Goal: Information Seeking & Learning: Learn about a topic

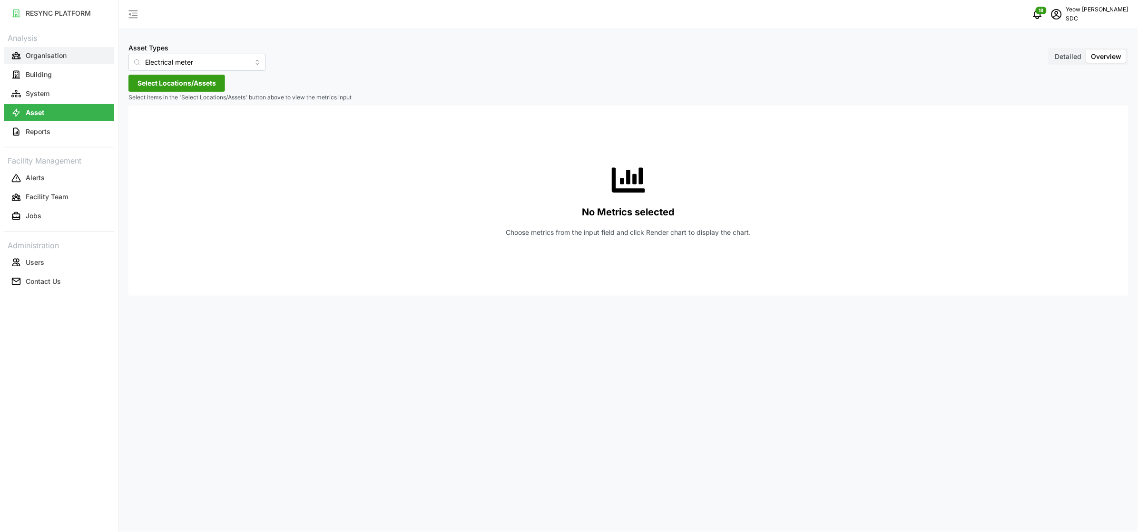
click at [47, 59] on p "Organisation" at bounding box center [46, 56] width 41 height 10
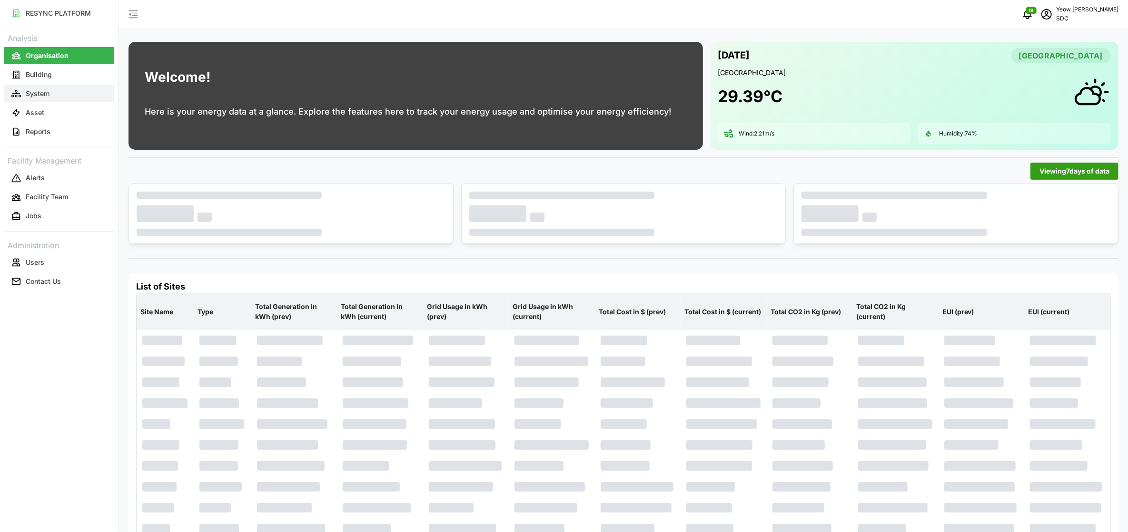
click at [40, 86] on button "System" at bounding box center [59, 93] width 110 height 17
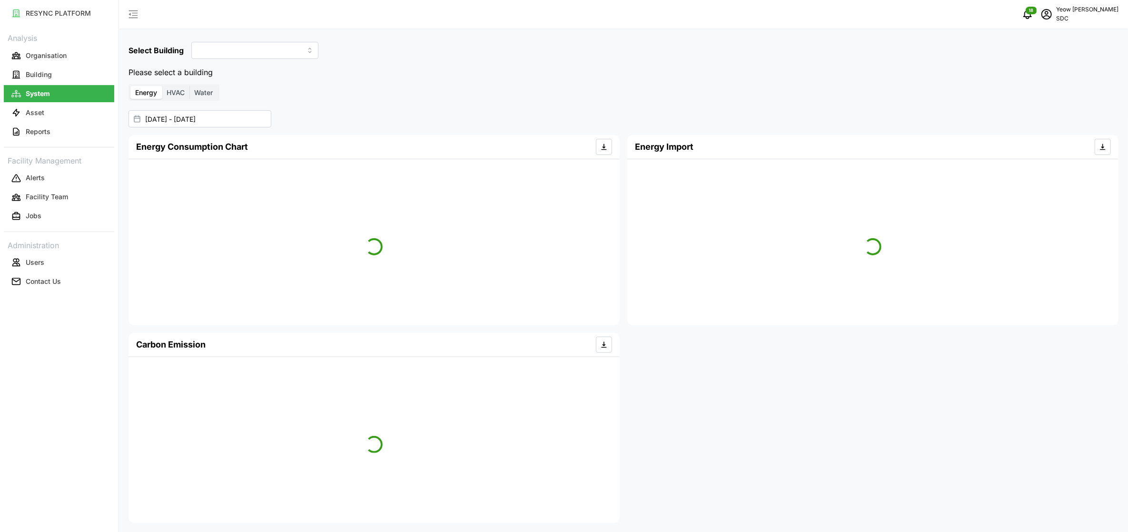
type input "SDC-1"
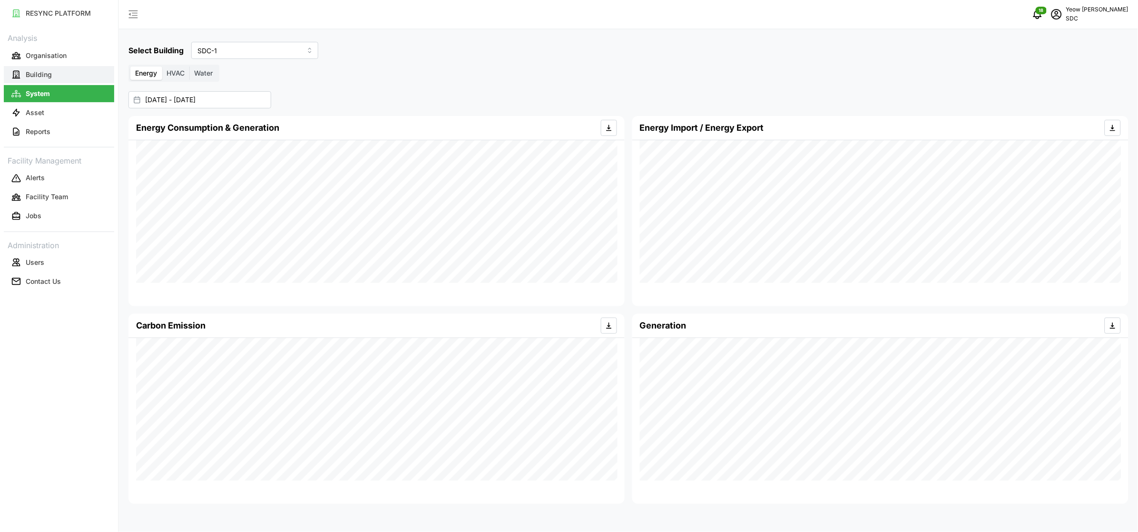
click at [27, 74] on p "Building" at bounding box center [39, 75] width 26 height 10
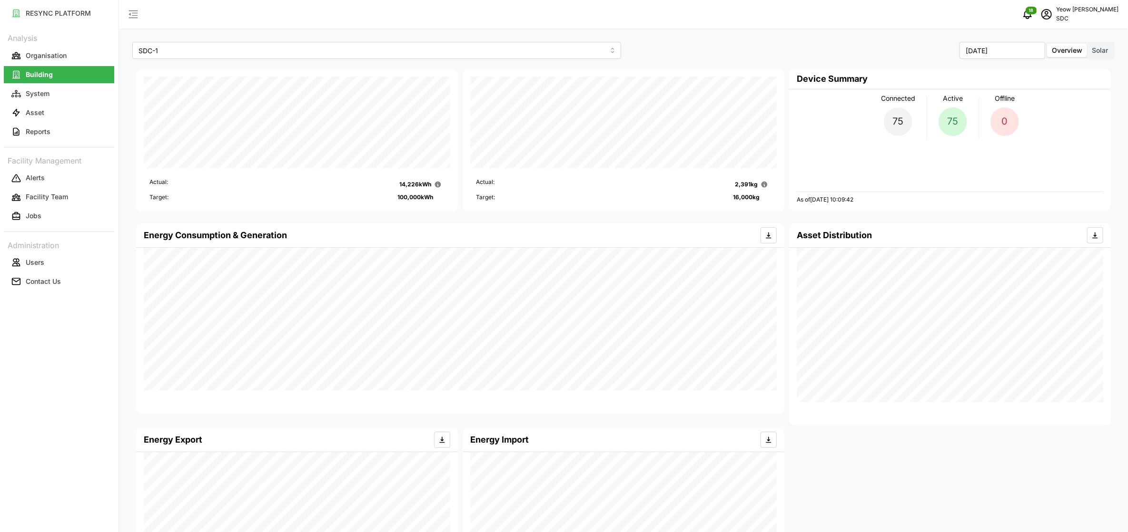
click at [1097, 55] on label "Solar" at bounding box center [1100, 50] width 26 height 13
click at [1087, 44] on input "Solar" at bounding box center [1087, 44] width 0 height 0
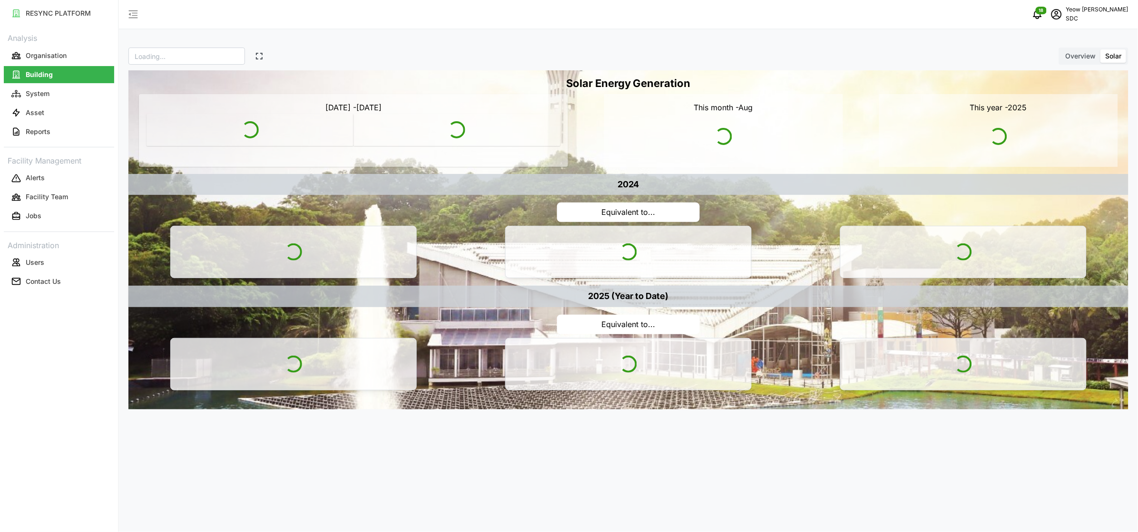
type input "SDC"
